Goal: Navigation & Orientation: Understand site structure

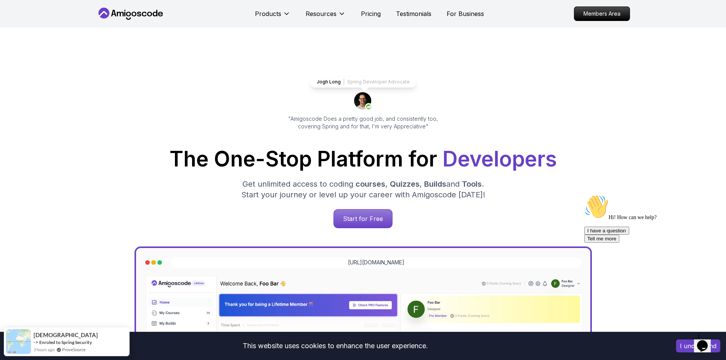
click at [554, 189] on div "The One-Stop Platform for Developers Get unlimited access to coding courses , Q…" at bounding box center [364, 189] width 522 height 80
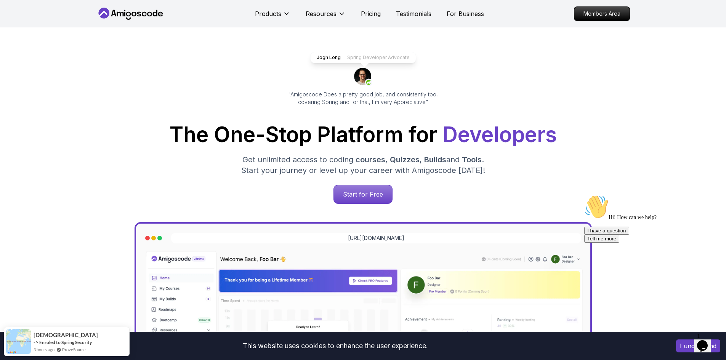
scroll to position [38, 0]
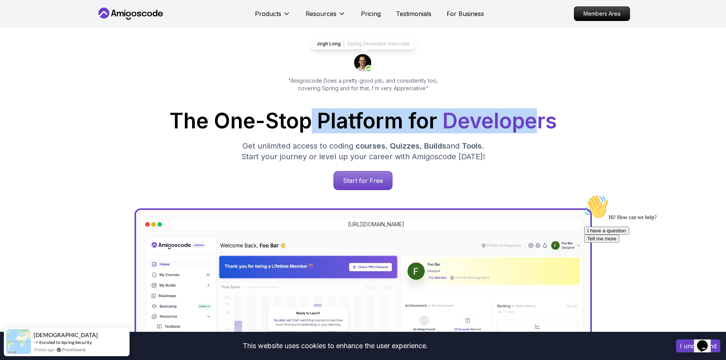
drag, startPoint x: 313, startPoint y: 126, endPoint x: 532, endPoint y: 129, distance: 219.7
click at [532, 128] on h1 "The One-Stop Platform for Developers" at bounding box center [364, 121] width 522 height 21
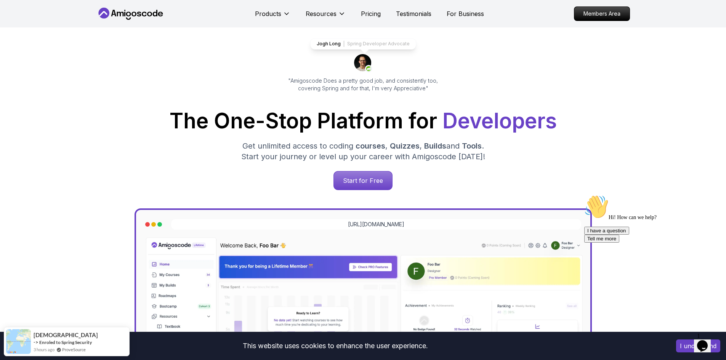
click at [529, 164] on div "The One-Stop Platform for Developers Get unlimited access to coding courses , Q…" at bounding box center [364, 151] width 522 height 80
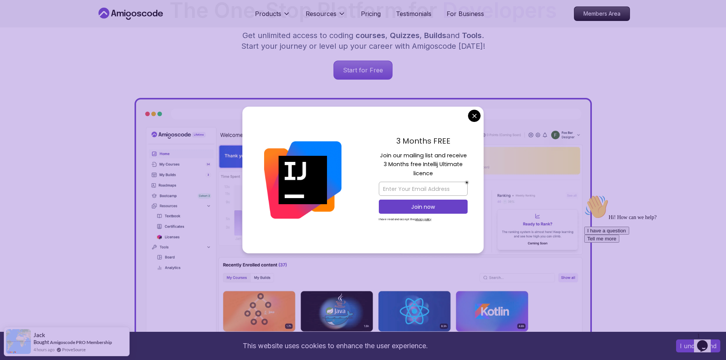
scroll to position [153, 0]
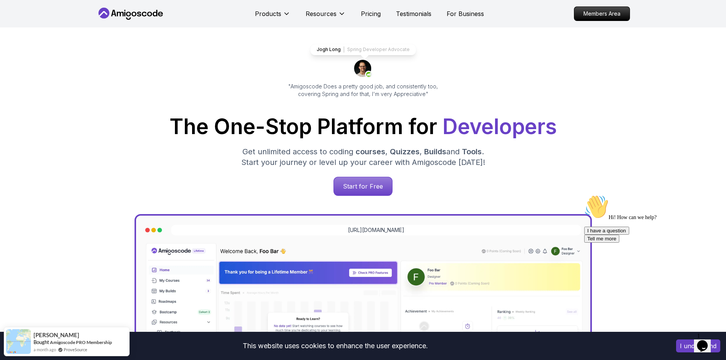
scroll to position [0, 0]
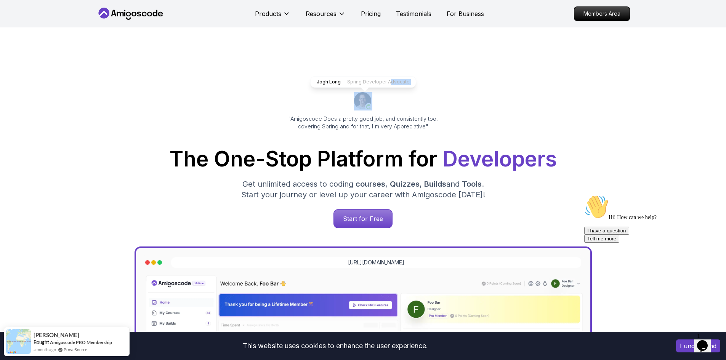
drag, startPoint x: 260, startPoint y: 102, endPoint x: 407, endPoint y: 98, distance: 147.7
click at [394, 98] on div "Jogh Long Spring Developer Advocate "Amigoscode Does a pretty good job, and con…" at bounding box center [363, 311] width 534 height 569
click at [436, 98] on div "Jogh Long Spring Developer Advocate "Amigoscode Does a pretty good job, and con…" at bounding box center [363, 103] width 171 height 54
click at [411, 102] on div "Jogh Long Spring Developer Advocate "Amigoscode Does a pretty good job, and con…" at bounding box center [363, 103] width 171 height 54
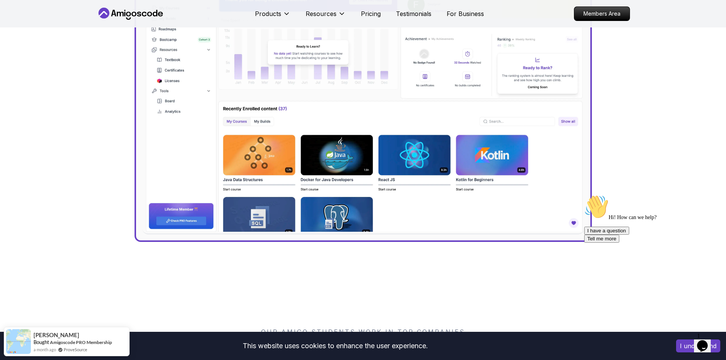
click at [348, 164] on img at bounding box center [363, 101] width 442 height 265
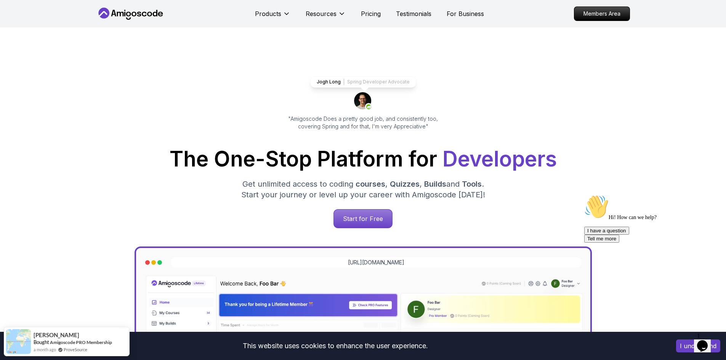
click at [441, 259] on div "[URL][DOMAIN_NAME]" at bounding box center [376, 262] width 410 height 11
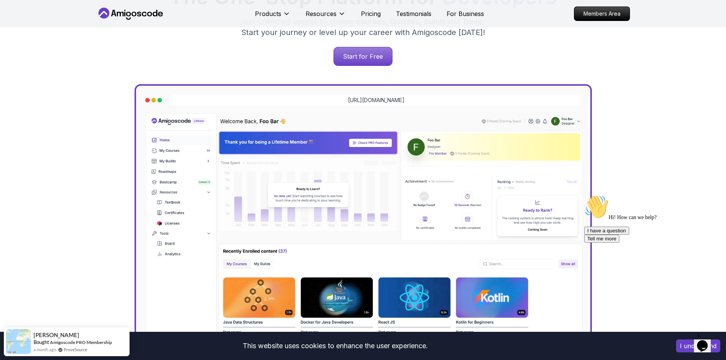
scroll to position [273, 0]
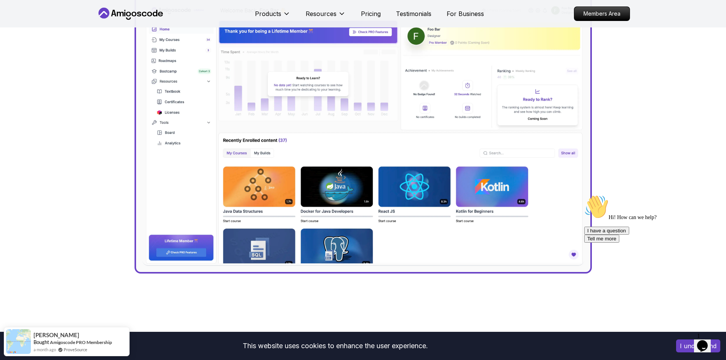
click at [363, 138] on img at bounding box center [363, 133] width 442 height 265
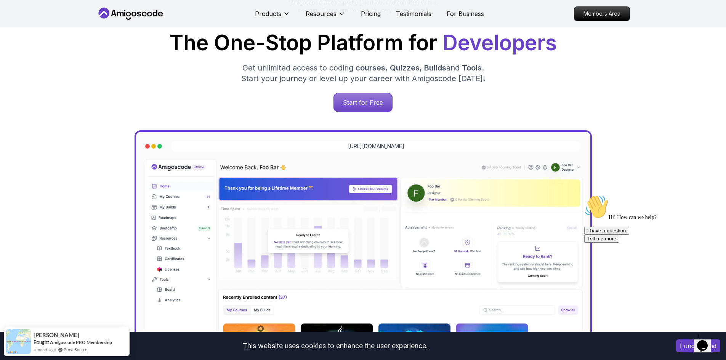
scroll to position [83, 0]
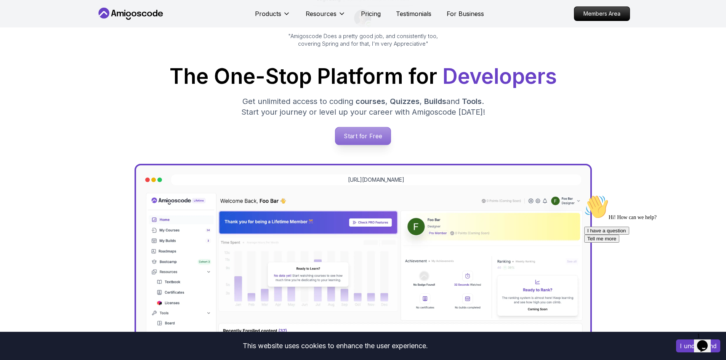
click at [363, 133] on p "Start for Free" at bounding box center [363, 136] width 55 height 18
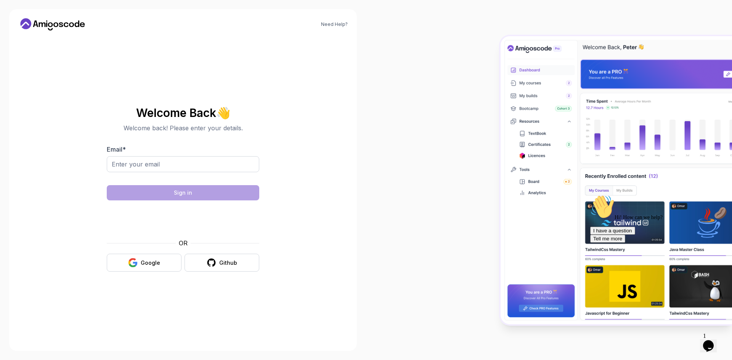
click at [296, 133] on section "Welcome Back 👋 Welcome back! Please enter your details. Email * Sign in OR Goog…" at bounding box center [183, 189] width 256 height 180
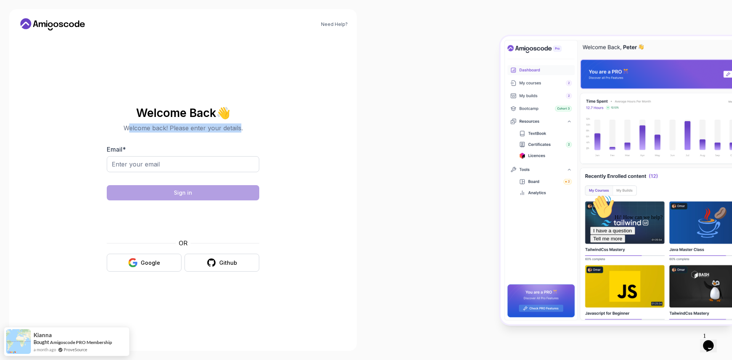
drag, startPoint x: 127, startPoint y: 125, endPoint x: 241, endPoint y: 121, distance: 113.7
click at [241, 121] on div "Welcome Back 👋 Welcome back! Please enter your details." at bounding box center [183, 120] width 153 height 26
click at [193, 129] on p "Welcome back! Please enter your details." at bounding box center [183, 128] width 153 height 9
drag, startPoint x: 128, startPoint y: 132, endPoint x: 223, endPoint y: 131, distance: 95.3
click at [223, 131] on p "Welcome back! Please enter your details." at bounding box center [183, 128] width 153 height 9
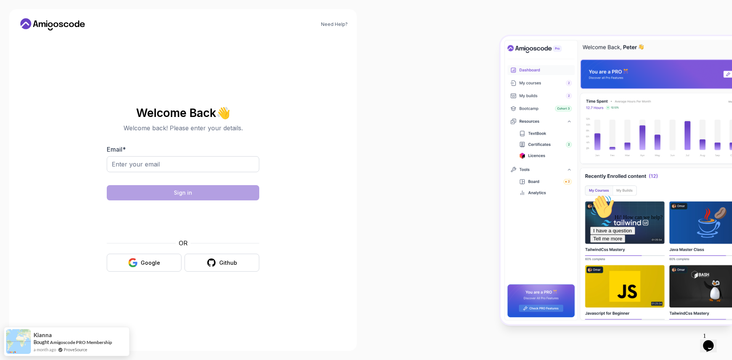
click at [211, 135] on div "Welcome Back 👋 Welcome back! Please enter your details. Email * Sign in OR Goog…" at bounding box center [183, 189] width 153 height 165
drag, startPoint x: 166, startPoint y: 129, endPoint x: 213, endPoint y: 131, distance: 47.3
click at [212, 131] on p "Welcome back! Please enter your details." at bounding box center [183, 128] width 153 height 9
click at [251, 133] on div "Welcome Back 👋 Welcome back! Please enter your details. Email * Sign in OR Goog…" at bounding box center [183, 189] width 153 height 165
click at [212, 143] on div "Welcome Back 👋 Welcome back! Please enter your details. Email * Sign in OR Goog…" at bounding box center [183, 189] width 153 height 165
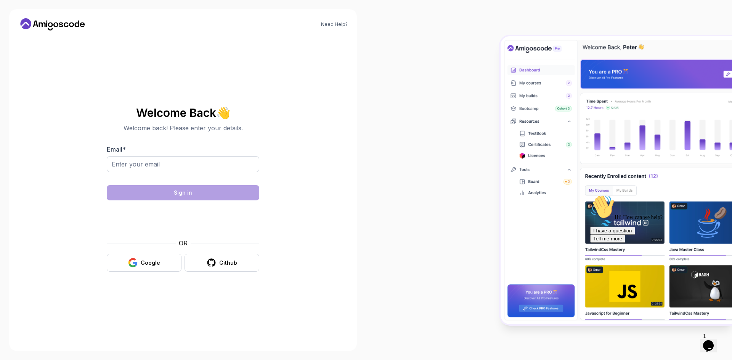
drag, startPoint x: 571, startPoint y: 195, endPoint x: 167, endPoint y: 186, distance: 403.6
click html "Hi! How can we help? I have a question Tell me more"
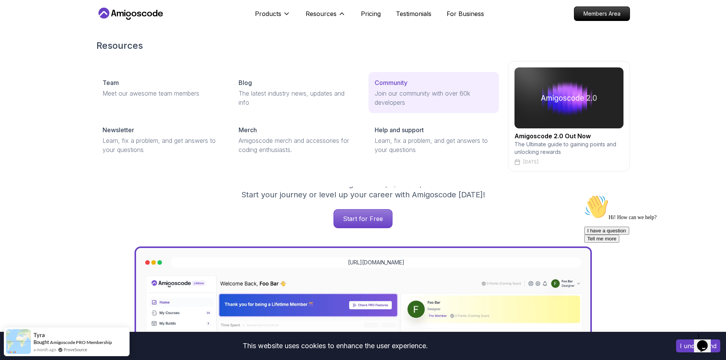
click at [376, 90] on p "Join our community with over 60k developers" at bounding box center [434, 98] width 118 height 18
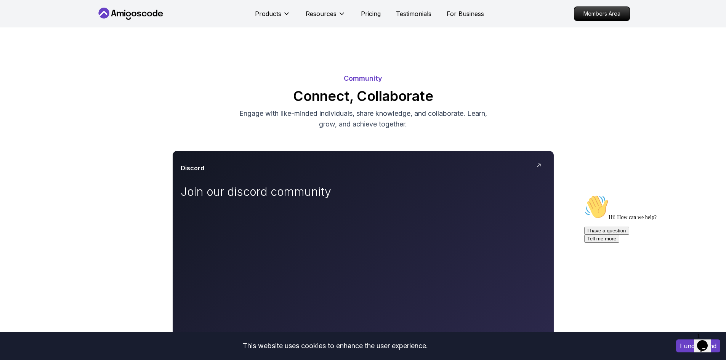
click at [465, 19] on div "Products Resources Pricing Testimonials For Business" at bounding box center [369, 13] width 229 height 15
click at [463, 14] on p "For Business" at bounding box center [465, 13] width 37 height 9
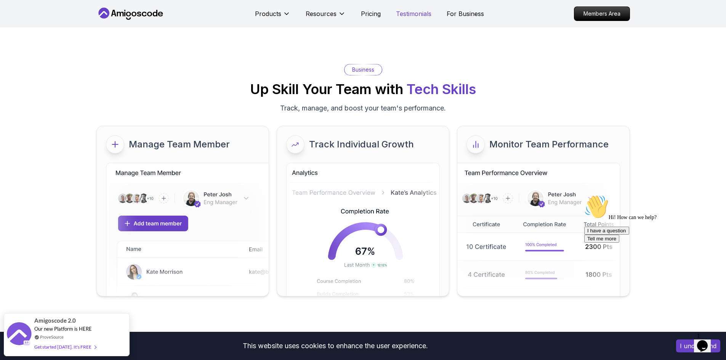
click at [414, 15] on p "Testimonials" at bounding box center [413, 13] width 35 height 9
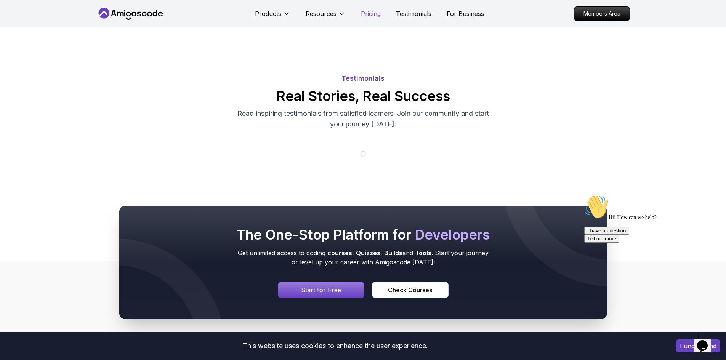
click at [370, 17] on p "Pricing" at bounding box center [371, 13] width 20 height 9
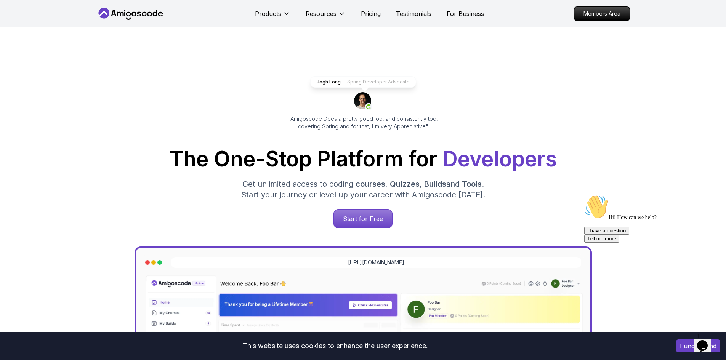
scroll to position [1639, 0]
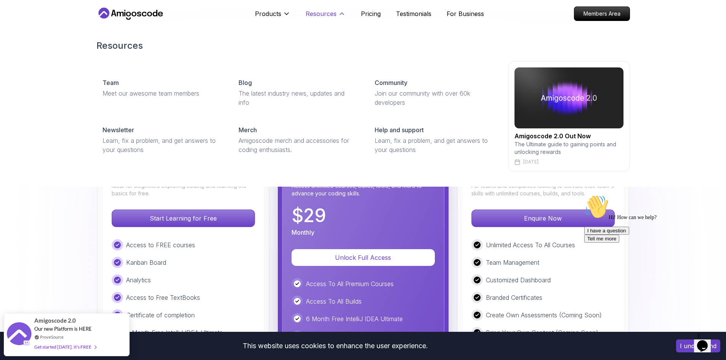
click at [338, 12] on icon at bounding box center [342, 14] width 8 height 8
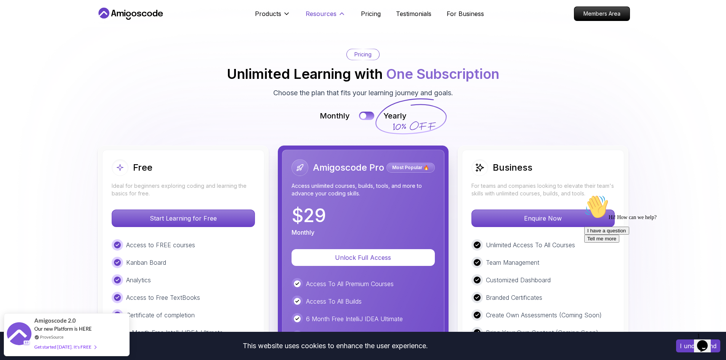
click at [309, 14] on p "Resources" at bounding box center [321, 13] width 31 height 9
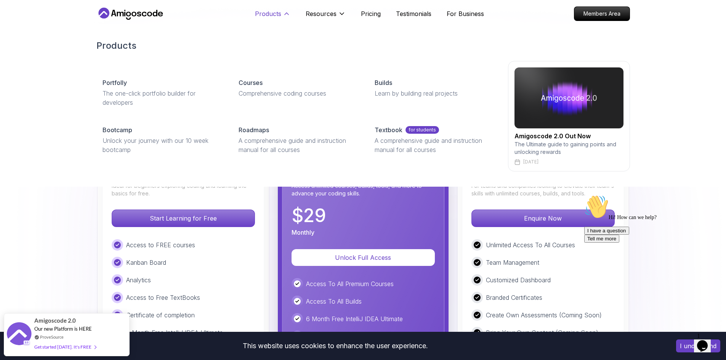
click at [275, 14] on p "Products" at bounding box center [268, 13] width 26 height 9
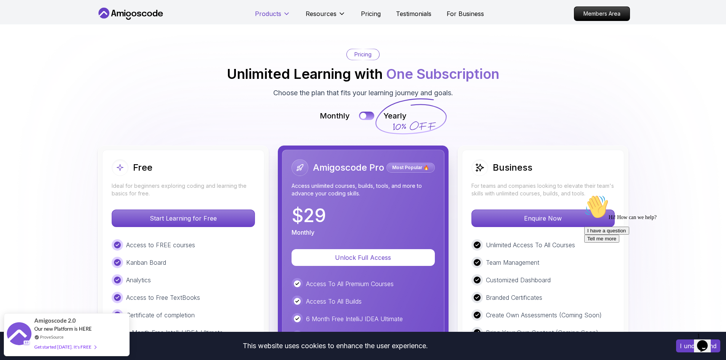
click at [263, 16] on p "Products" at bounding box center [268, 13] width 26 height 9
